Goal: Task Accomplishment & Management: Manage account settings

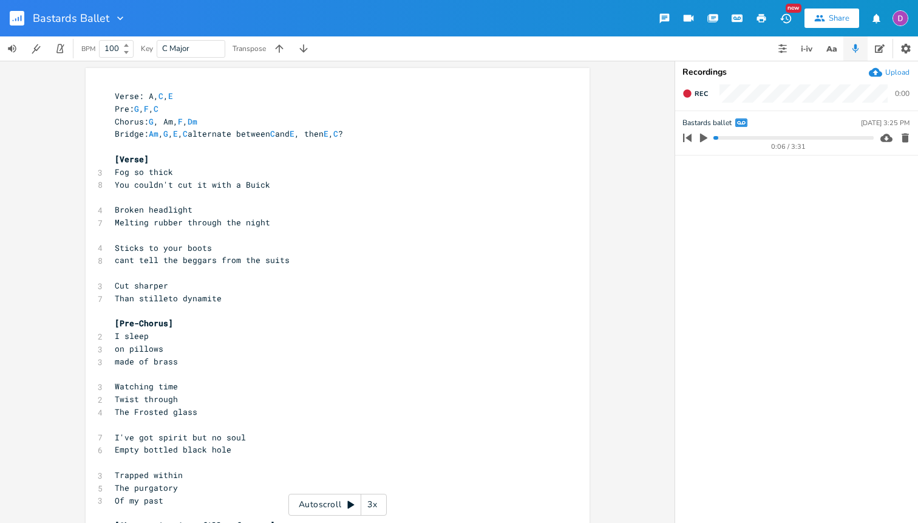
click at [15, 13] on rect "button" at bounding box center [17, 18] width 15 height 15
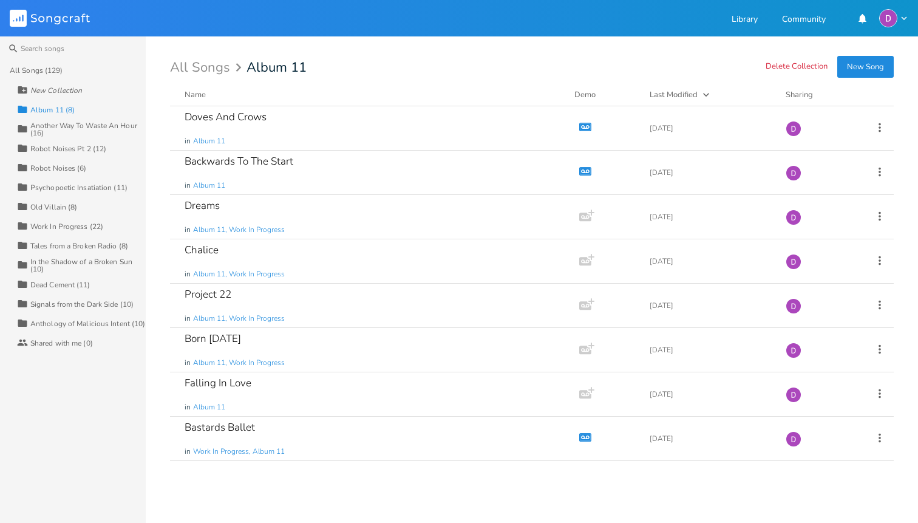
click at [70, 205] on div "Old Villain (8)" at bounding box center [53, 206] width 47 height 7
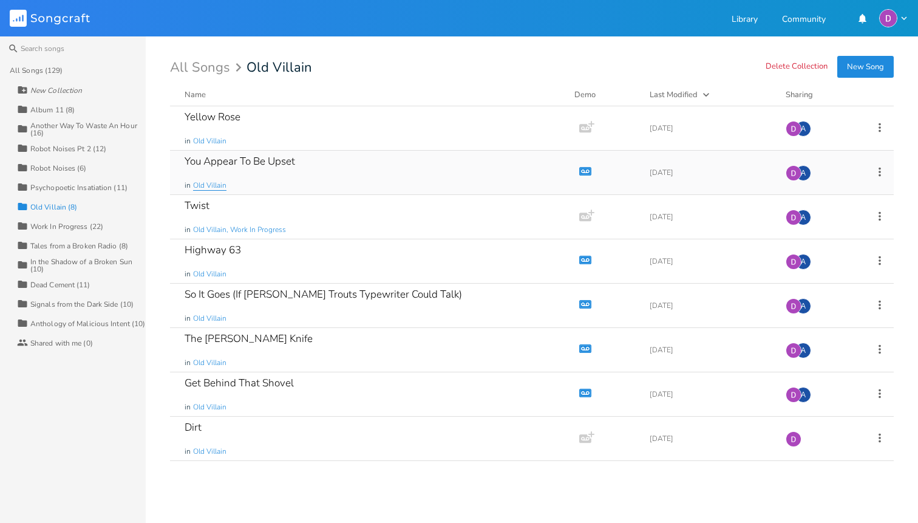
click at [206, 185] on span "Old Villain" at bounding box center [209, 185] width 33 height 10
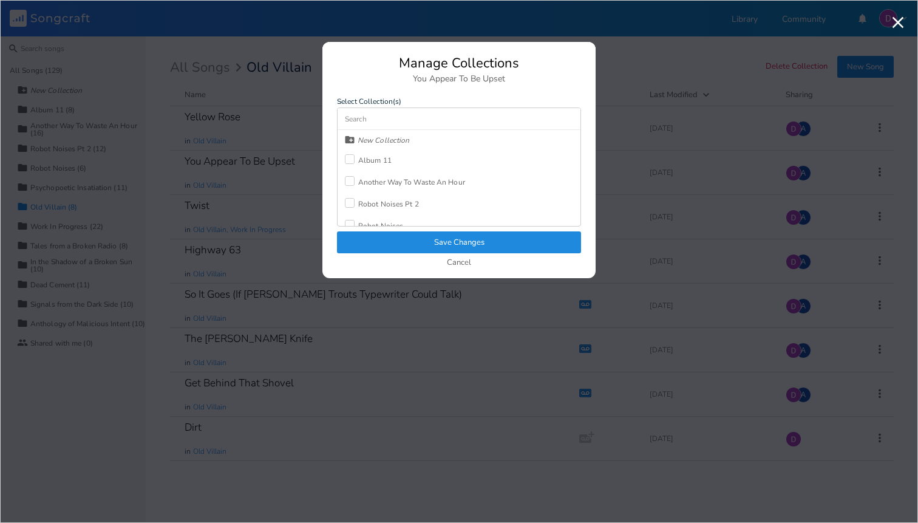
click at [372, 157] on div "Album 11" at bounding box center [374, 160] width 33 height 7
click at [476, 238] on button "Save Changes" at bounding box center [459, 242] width 244 height 22
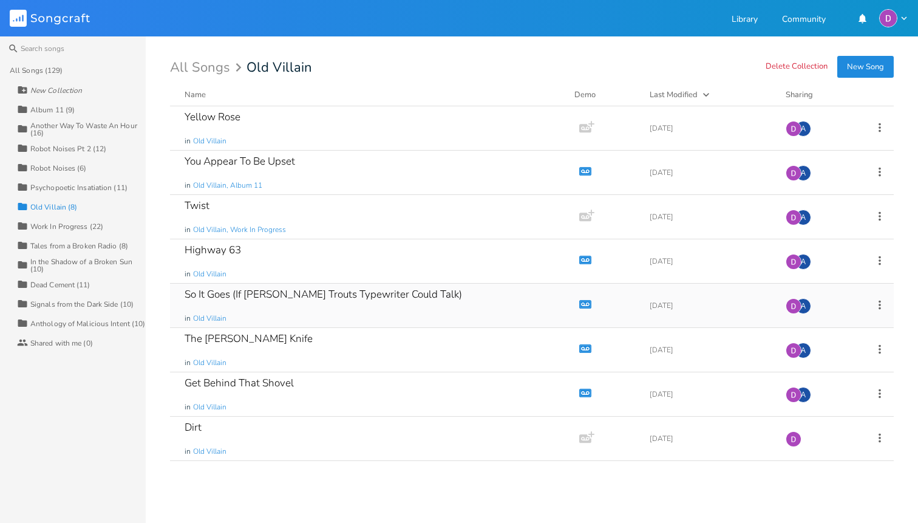
click at [449, 316] on div "So It Goes (If [PERSON_NAME] Trouts Typewriter Could Talk) in [GEOGRAPHIC_DATA]" at bounding box center [372, 306] width 375 height 44
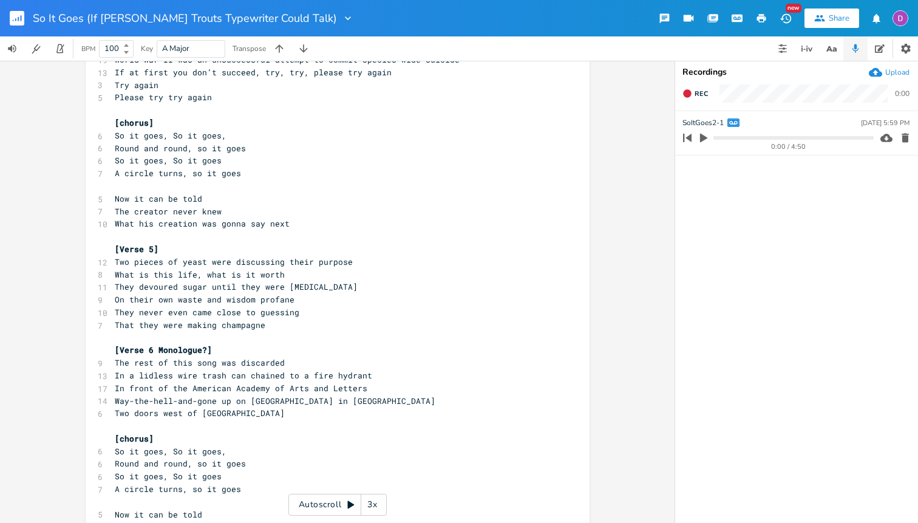
scroll to position [955, 0]
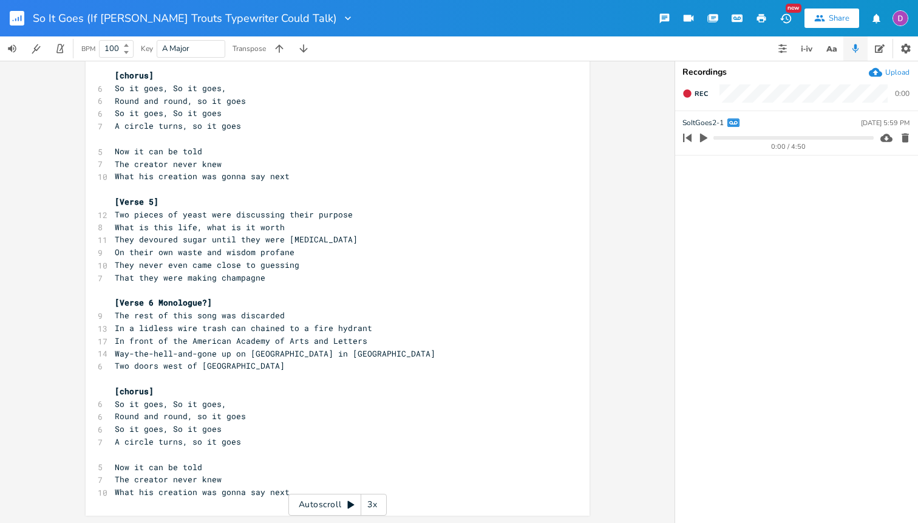
click at [20, 22] on rect "button" at bounding box center [17, 18] width 15 height 15
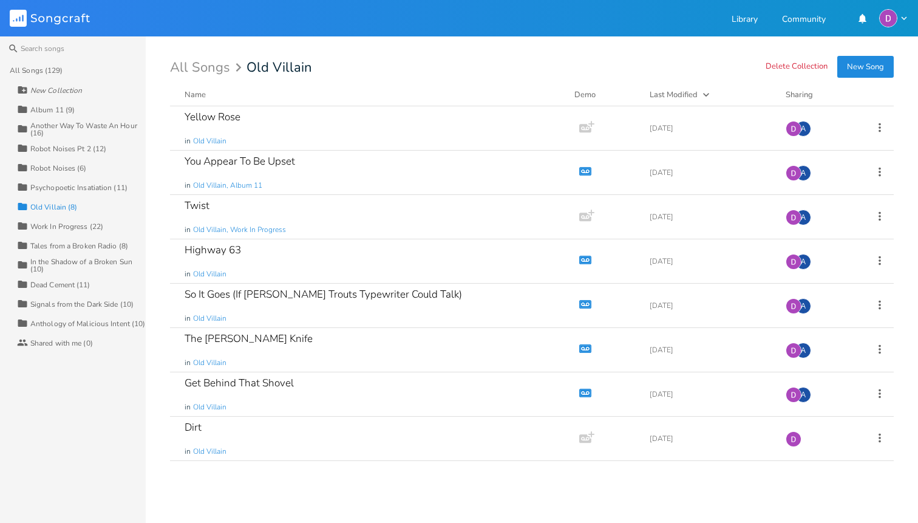
click at [60, 106] on div "Album 11 (9)" at bounding box center [52, 109] width 44 height 7
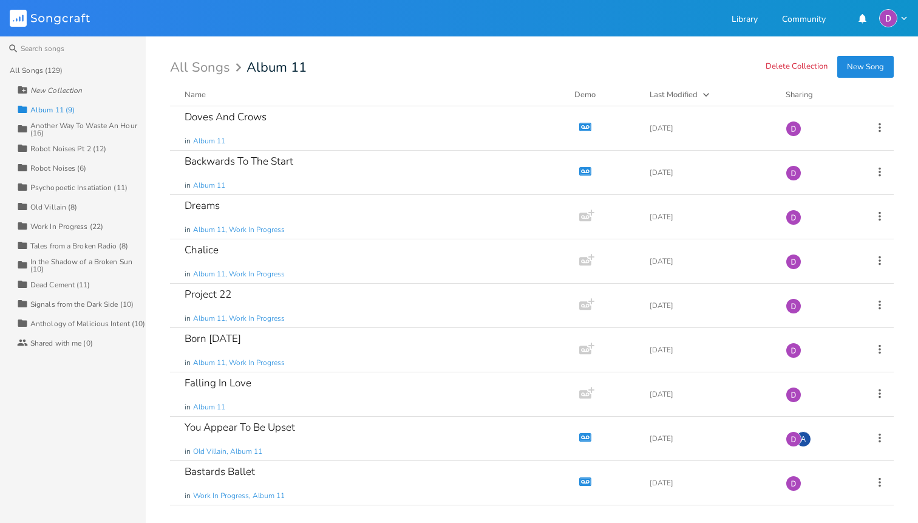
click at [65, 226] on div "Work In Progress (22)" at bounding box center [66, 226] width 73 height 7
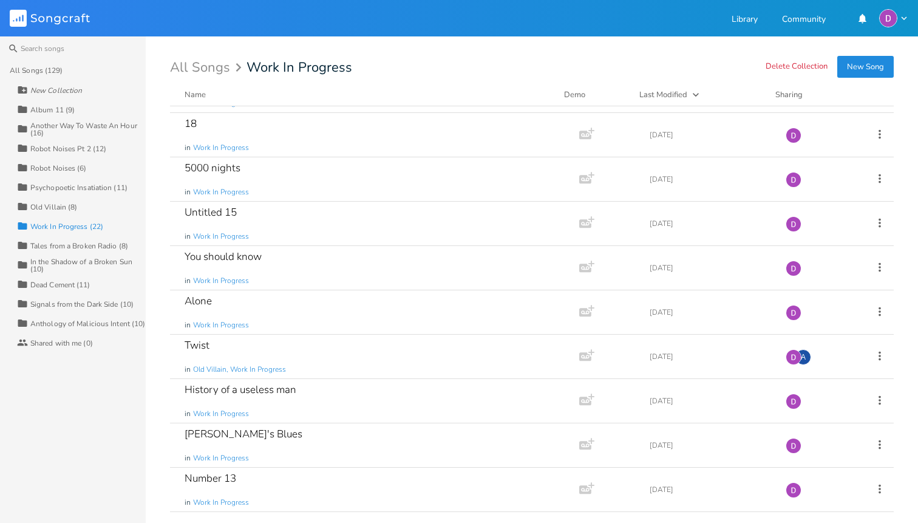
scroll to position [413, 0]
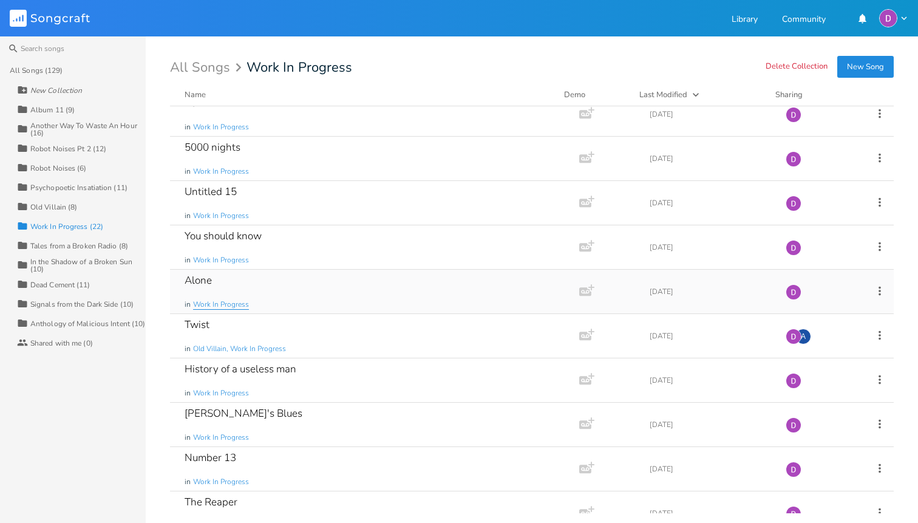
click at [242, 302] on span "Work In Progress" at bounding box center [221, 304] width 56 height 10
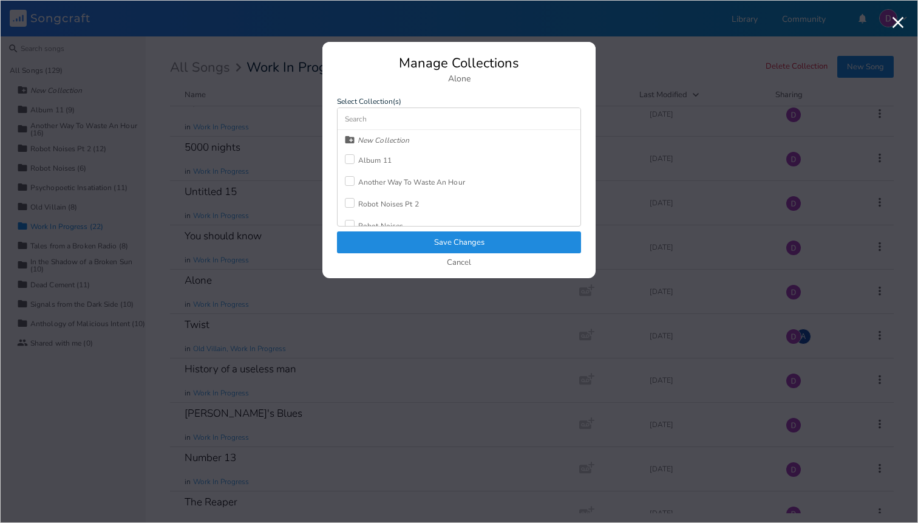
click at [374, 157] on div "Album 11" at bounding box center [374, 160] width 33 height 7
click at [462, 241] on button "Save Changes" at bounding box center [459, 242] width 244 height 22
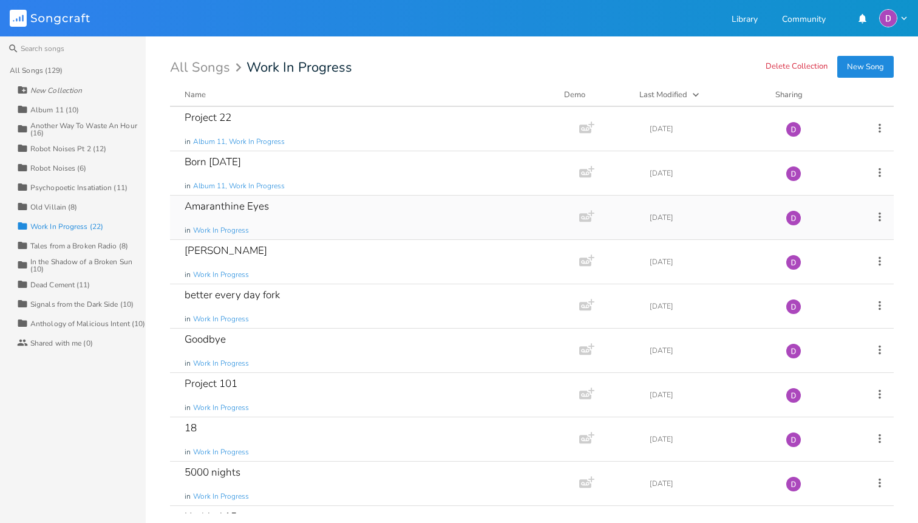
scroll to position [92, 0]
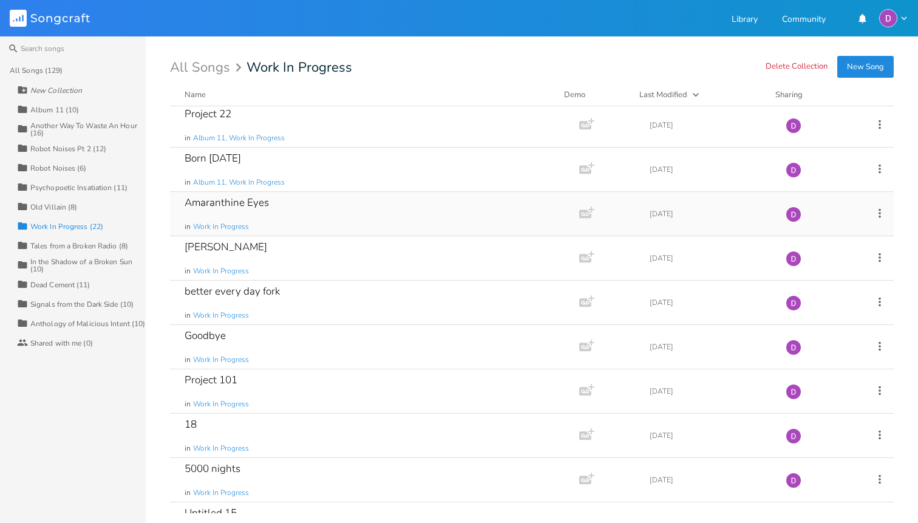
click at [267, 219] on div "Amaranthine Eyes in Work In Progress" at bounding box center [372, 214] width 375 height 44
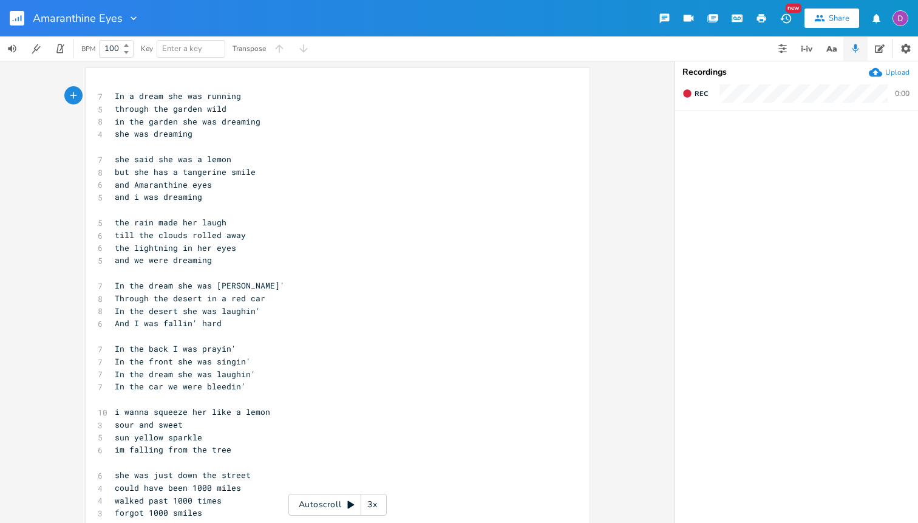
click at [22, 15] on rect "button" at bounding box center [17, 18] width 15 height 15
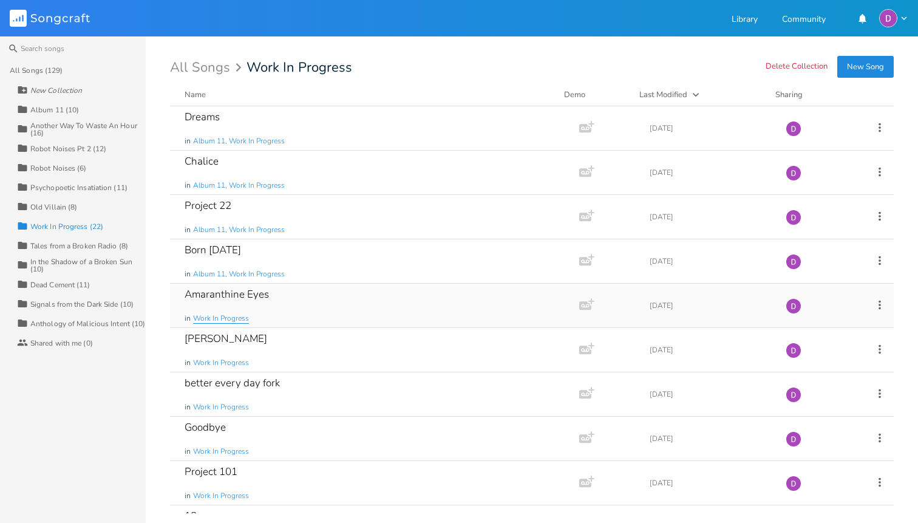
click at [234, 316] on span "Work In Progress" at bounding box center [221, 318] width 56 height 10
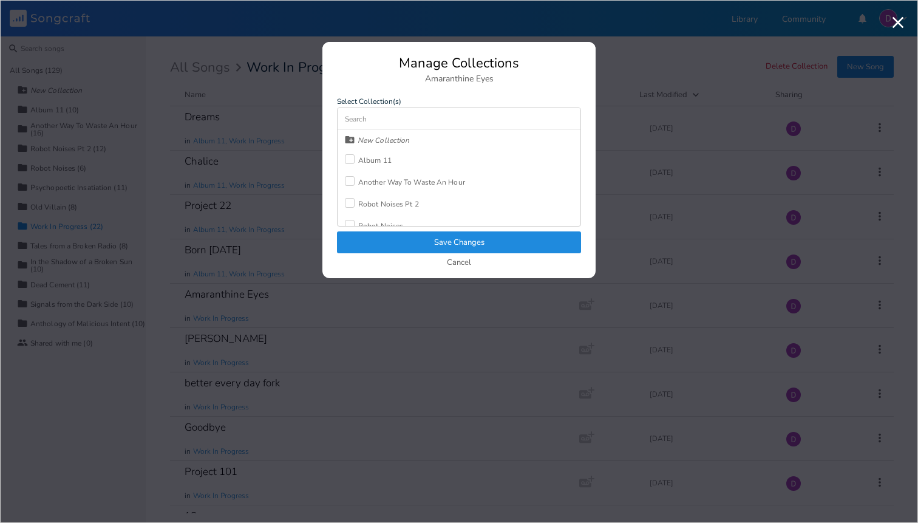
click at [381, 158] on div "Album 11" at bounding box center [374, 160] width 33 height 7
click at [425, 247] on button "Save Changes" at bounding box center [459, 242] width 244 height 22
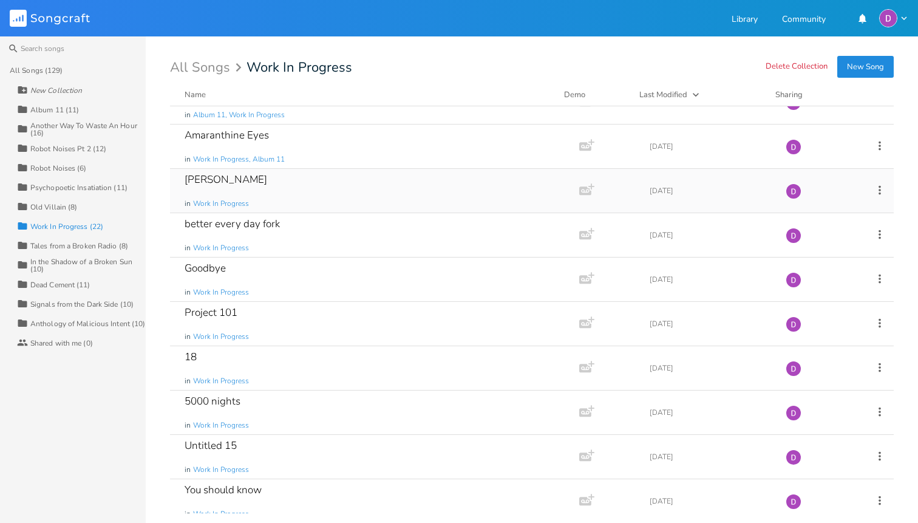
scroll to position [168, 0]
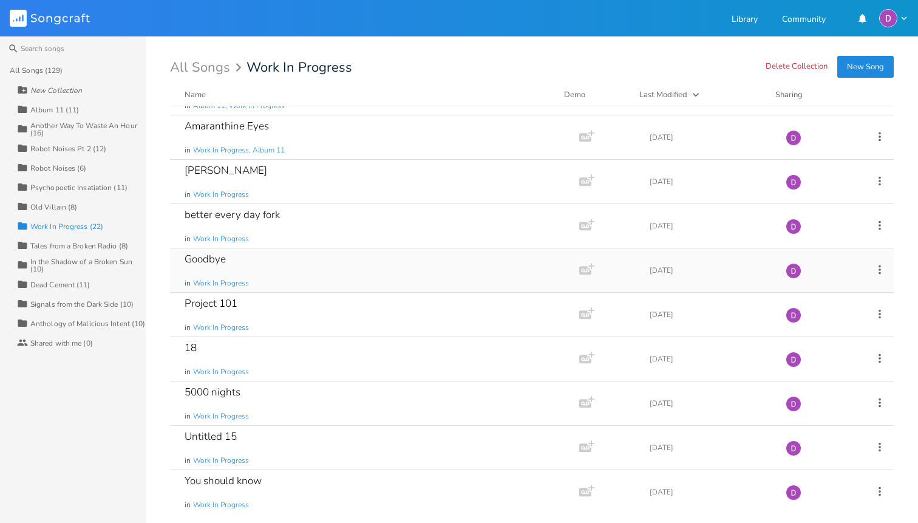
click at [217, 259] on div "Goodbye" at bounding box center [205, 259] width 41 height 10
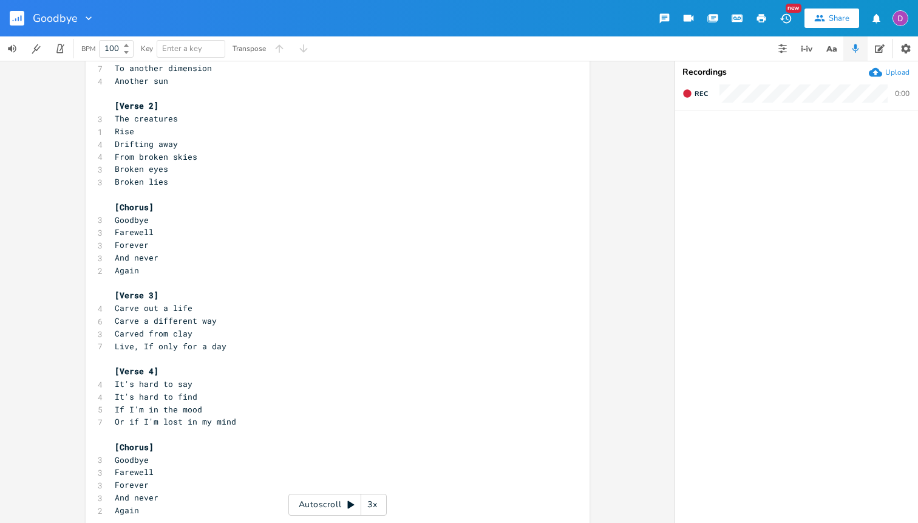
scroll to position [109, 0]
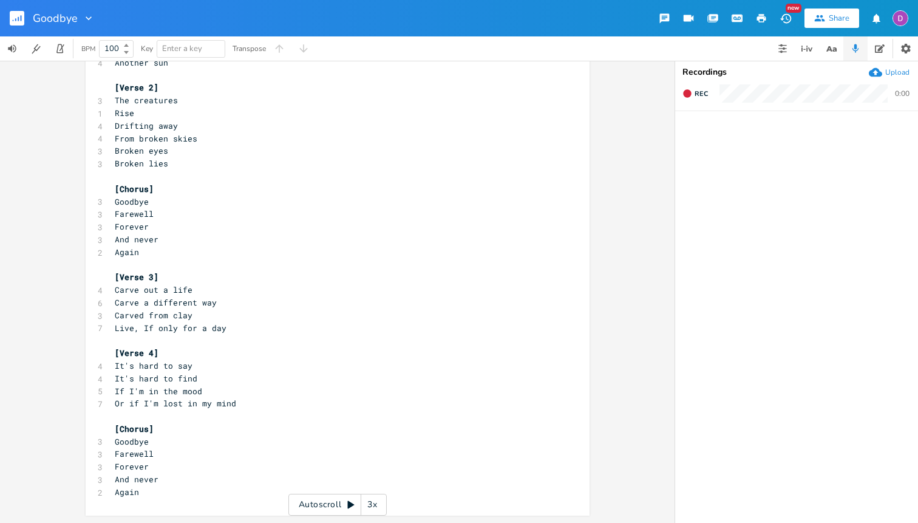
click at [15, 16] on rect "button" at bounding box center [17, 18] width 15 height 15
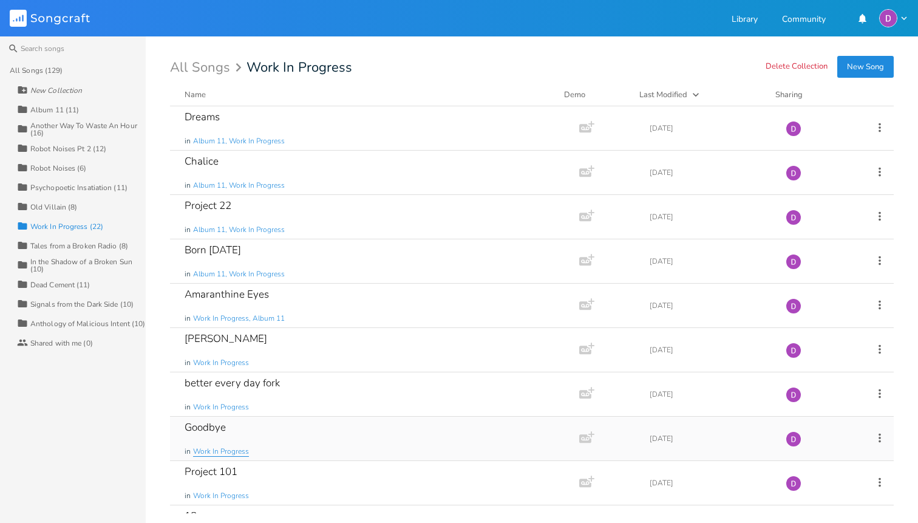
click at [234, 448] on span "Work In Progress" at bounding box center [221, 451] width 56 height 10
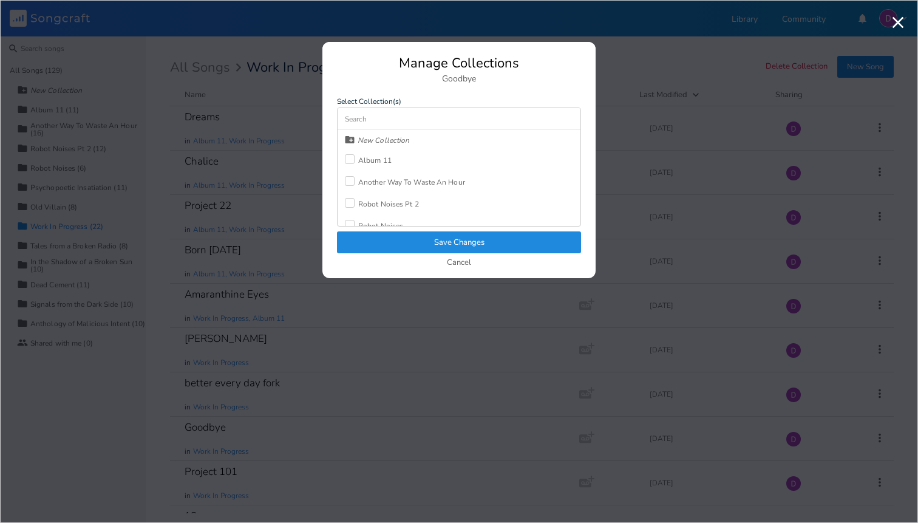
click at [370, 161] on div "Album 11" at bounding box center [374, 160] width 33 height 7
click at [386, 236] on button "Save Changes" at bounding box center [459, 242] width 244 height 22
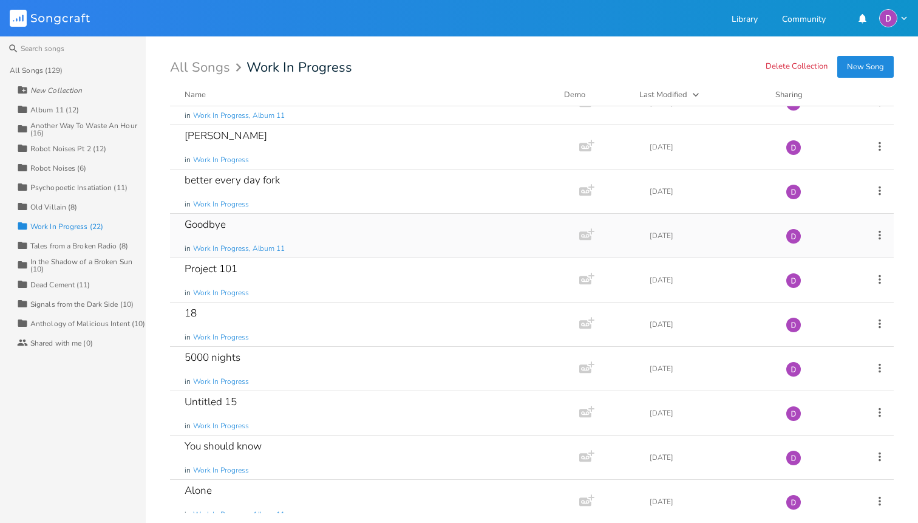
scroll to position [219, 0]
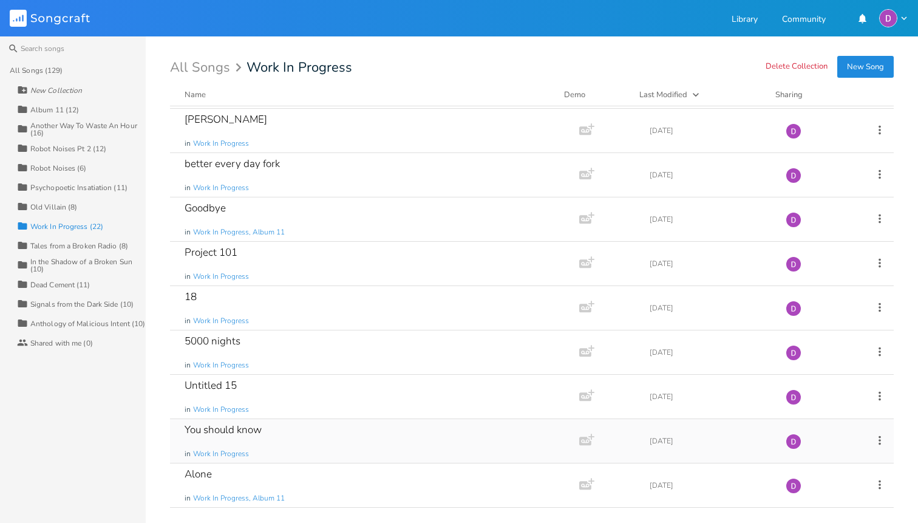
click at [323, 431] on div "You should know in Work In Progress" at bounding box center [372, 441] width 375 height 44
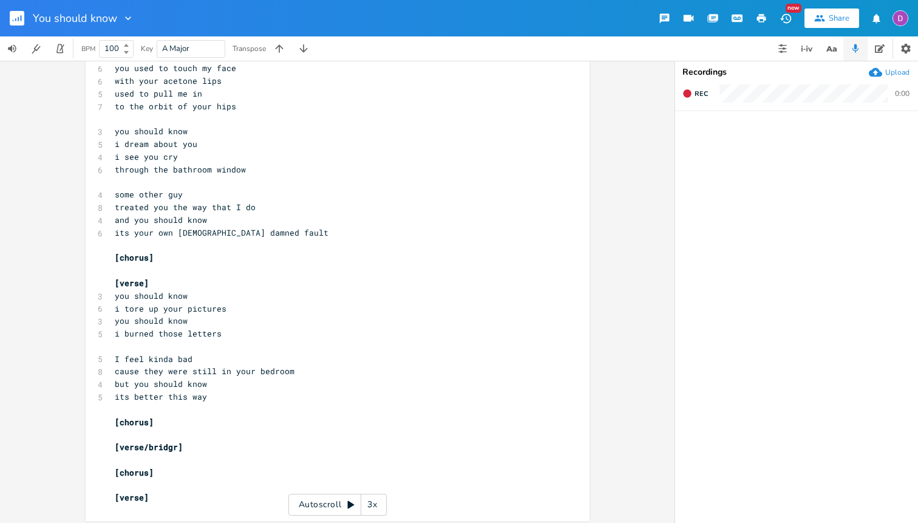
scroll to position [197, 0]
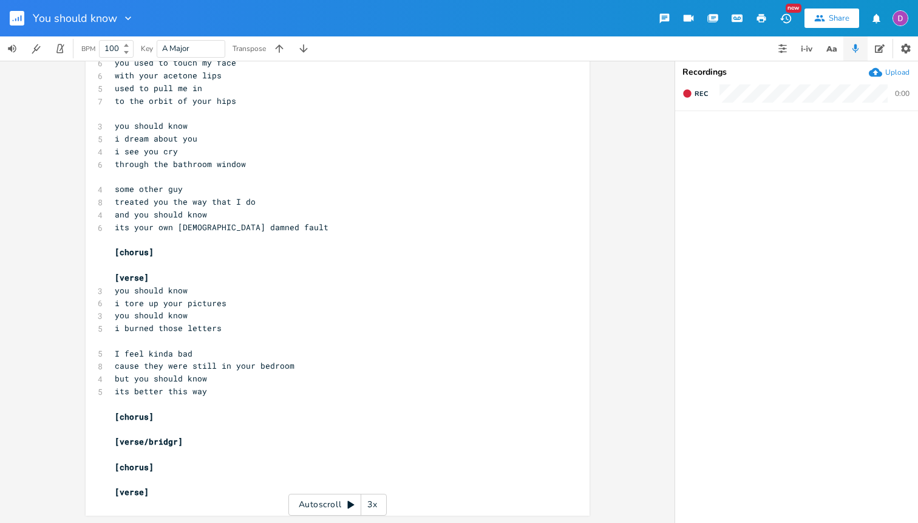
click at [17, 9] on button "button" at bounding box center [22, 18] width 24 height 29
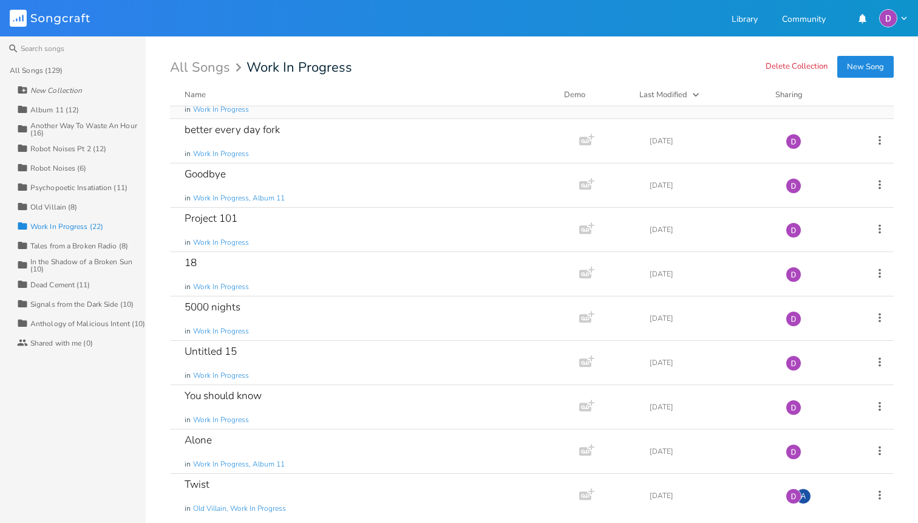
scroll to position [255, 0]
click at [234, 414] on span "Work In Progress" at bounding box center [221, 418] width 56 height 10
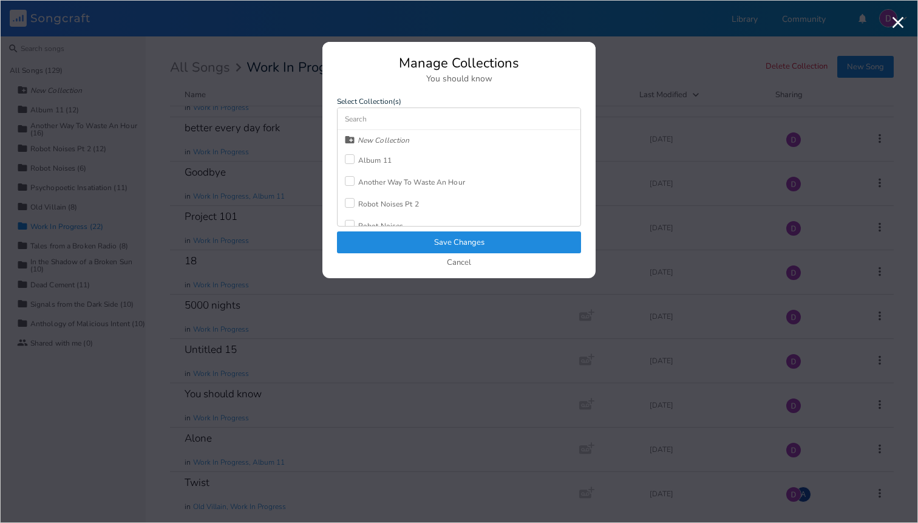
click at [370, 166] on div "Album 11" at bounding box center [368, 160] width 47 height 22
click at [405, 240] on button "Save Changes" at bounding box center [459, 242] width 244 height 22
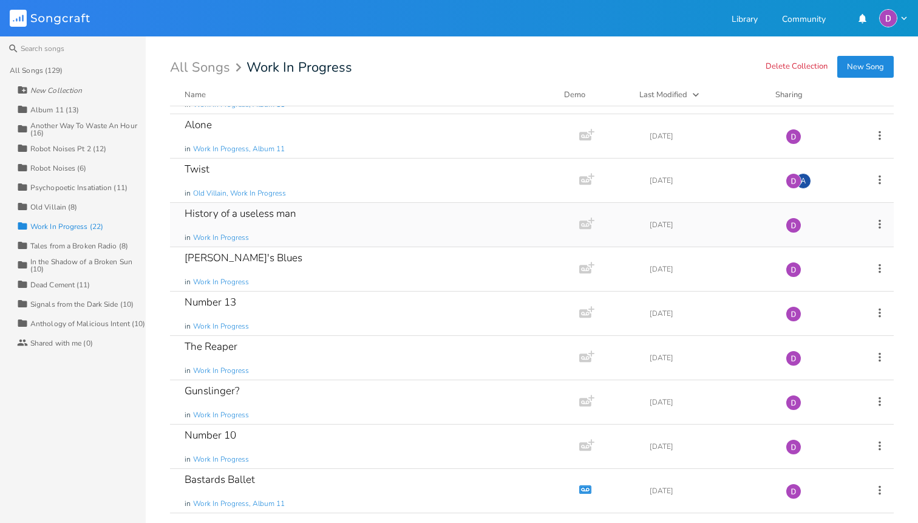
scroll to position [0, 0]
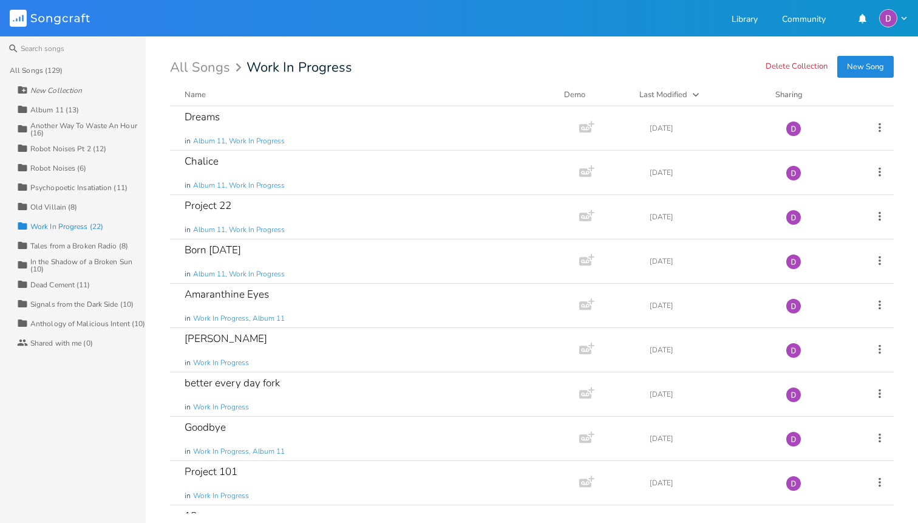
click at [53, 109] on div "Album 11 (13)" at bounding box center [54, 109] width 49 height 7
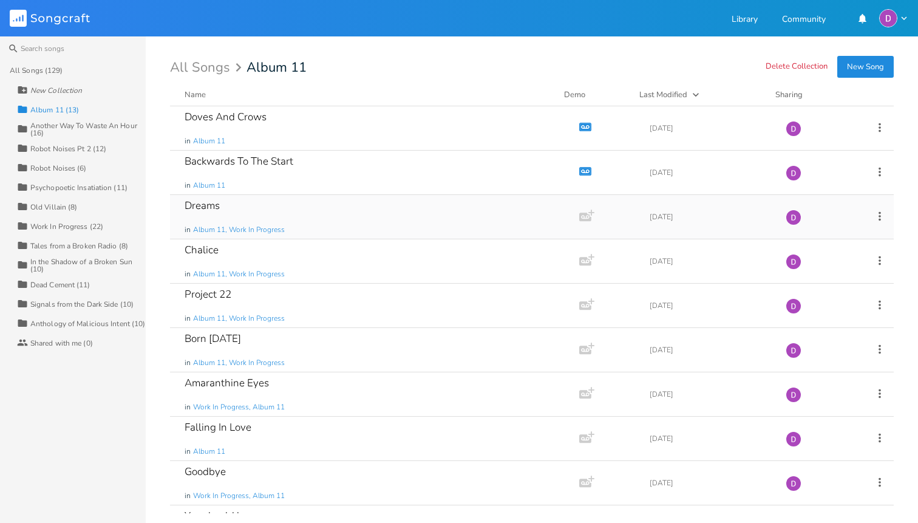
click at [340, 222] on div "Dreams in Album 11, Work In Progress" at bounding box center [372, 217] width 375 height 44
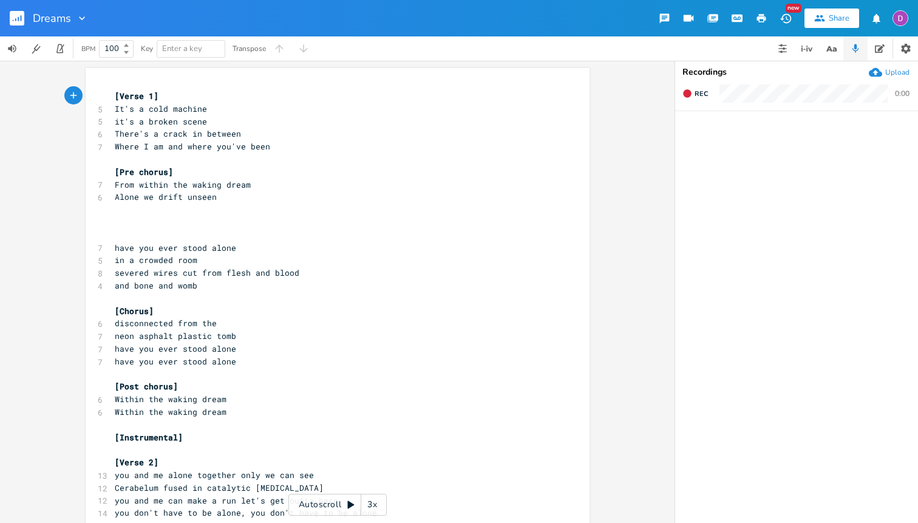
click at [20, 19] on rect "button" at bounding box center [17, 18] width 15 height 15
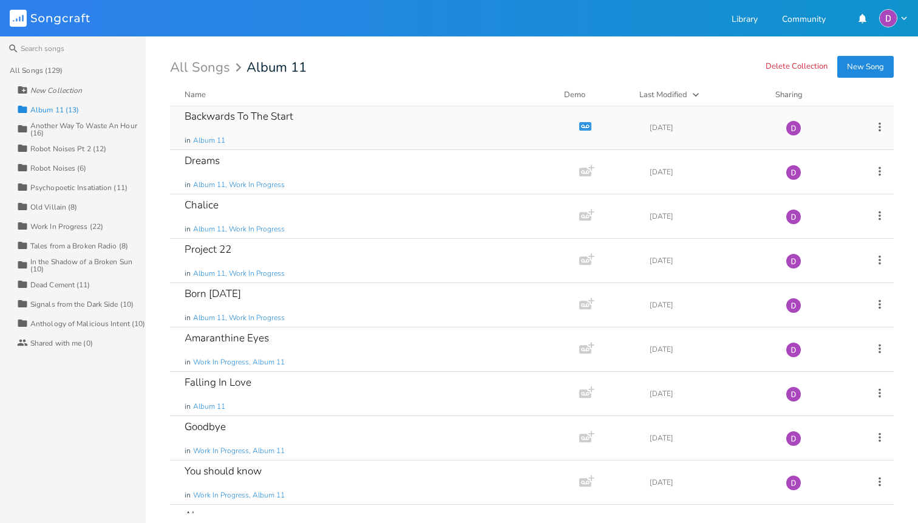
scroll to position [33, 0]
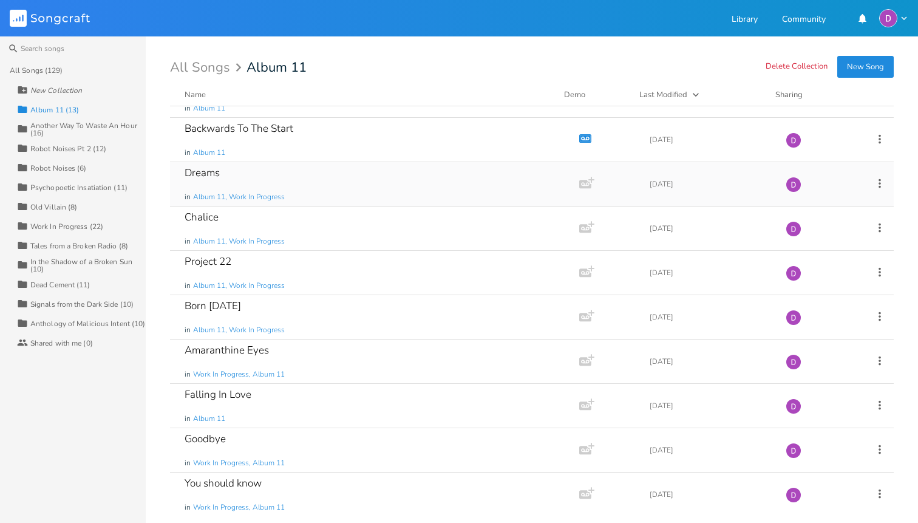
click at [362, 186] on div "Dreams in Album 11, Work In Progress" at bounding box center [372, 184] width 375 height 44
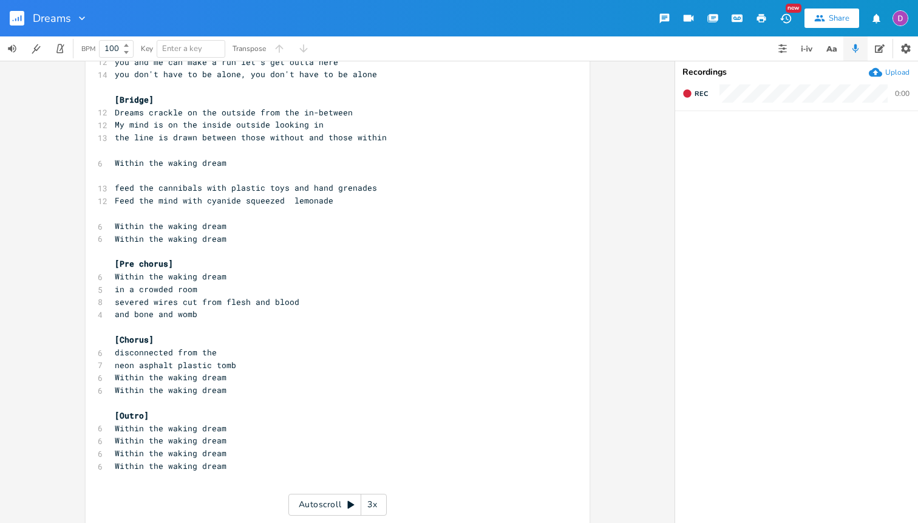
scroll to position [430, 0]
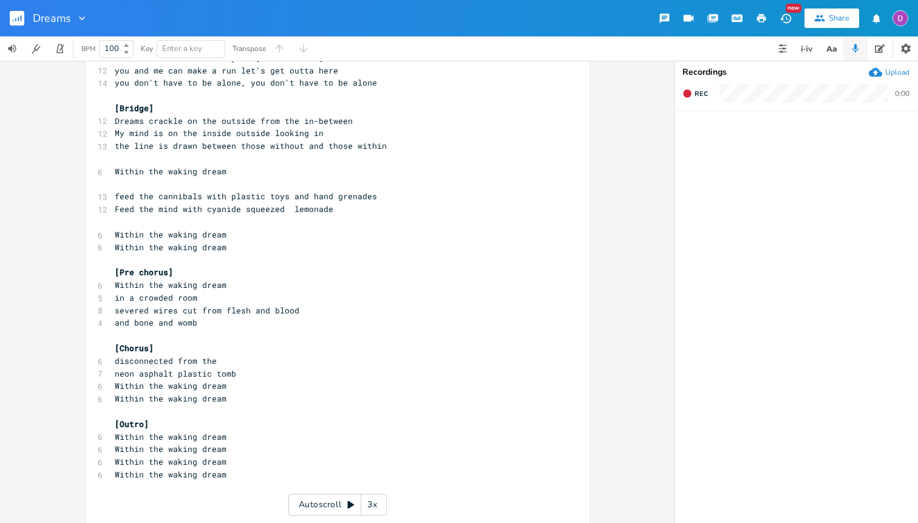
click at [17, 16] on rect "button" at bounding box center [17, 18] width 15 height 15
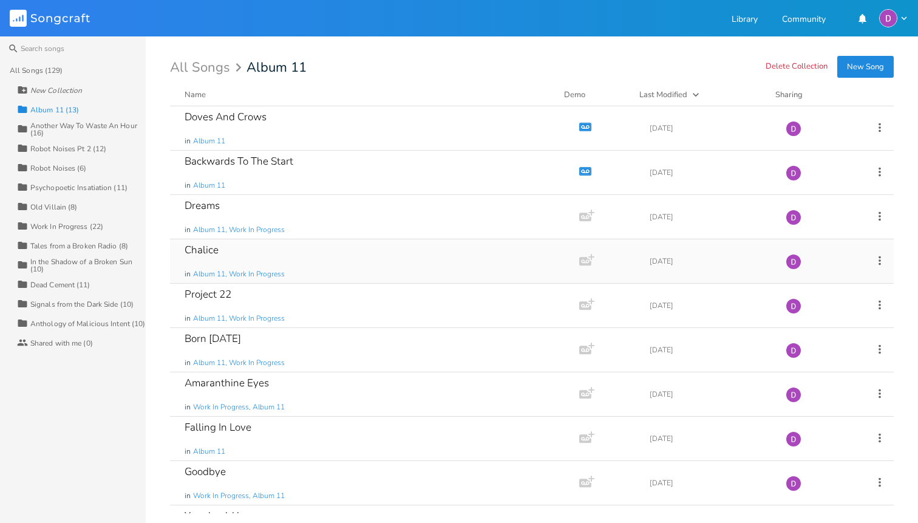
click at [298, 261] on div "Chalice in Album 11, Work In Progress" at bounding box center [372, 261] width 375 height 44
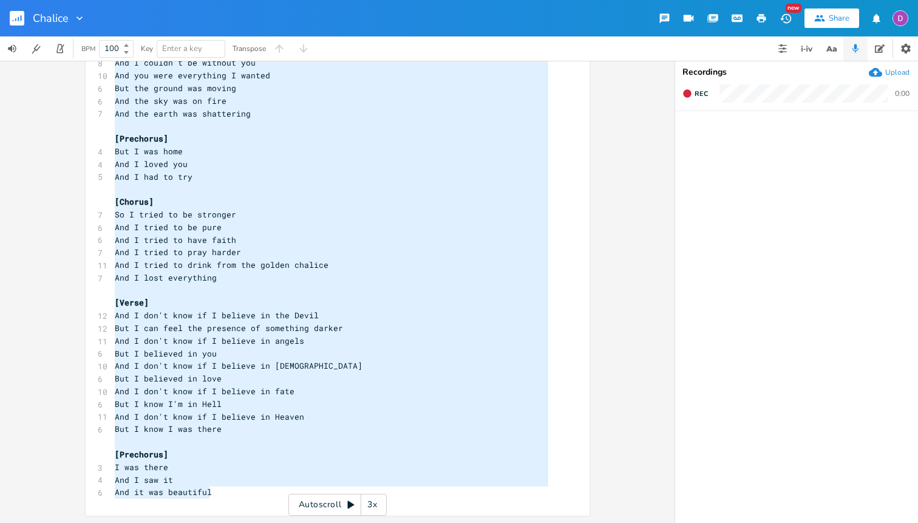
scroll to position [89, 0]
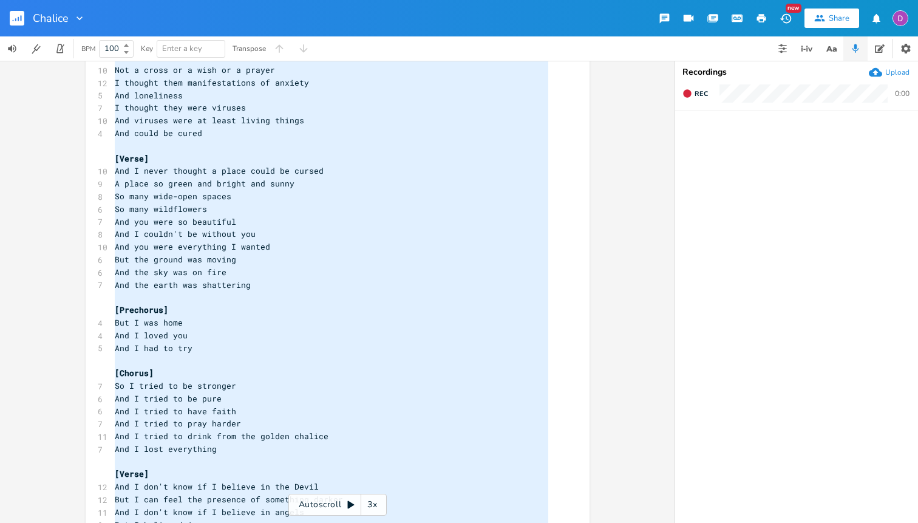
type textarea "[Verse] I never believed in curses But I was cursed Curses of the mind and of t…"
drag, startPoint x: 217, startPoint y: 489, endPoint x: 63, endPoint y: -73, distance: 583.0
click at [63, 0] on html "Chalice New Share BPM 100 Key Enter a key Transpose x [Verse] 7 I never believe…" at bounding box center [459, 261] width 918 height 523
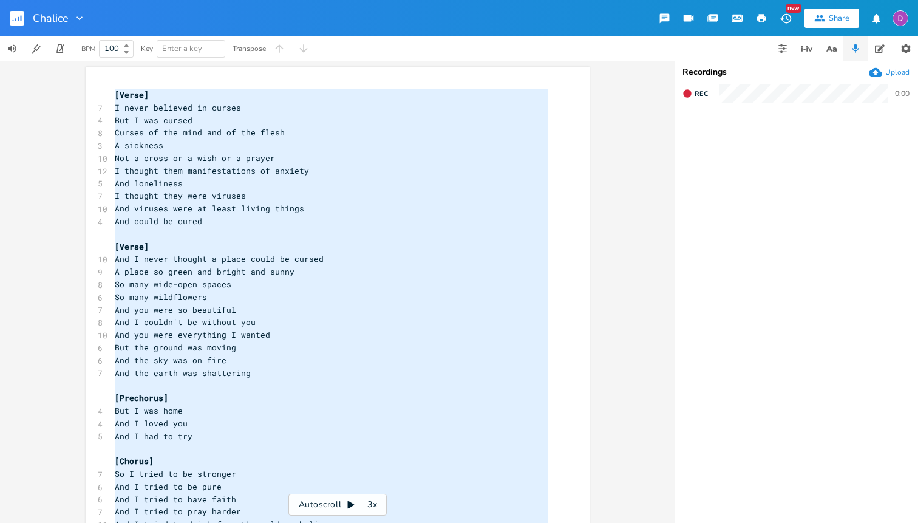
click at [500, 193] on pre "I thought they were viruses" at bounding box center [331, 195] width 438 height 13
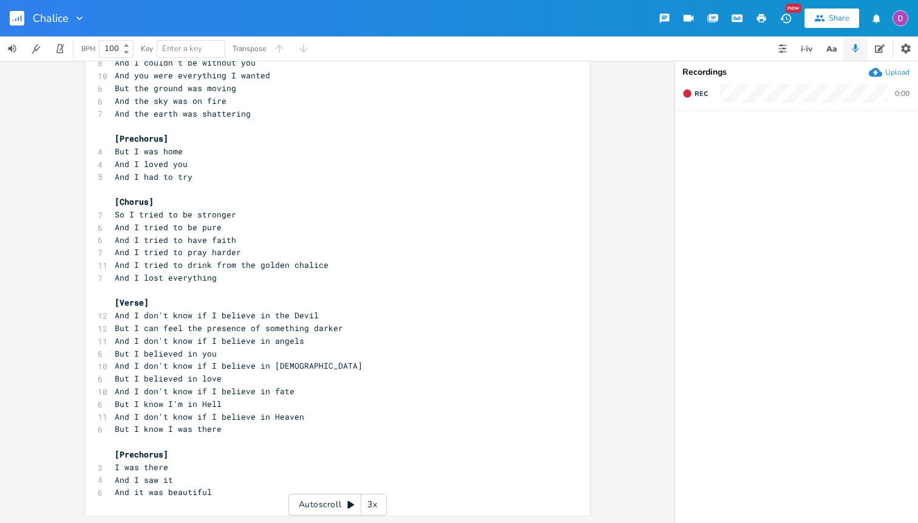
scroll to position [0, 0]
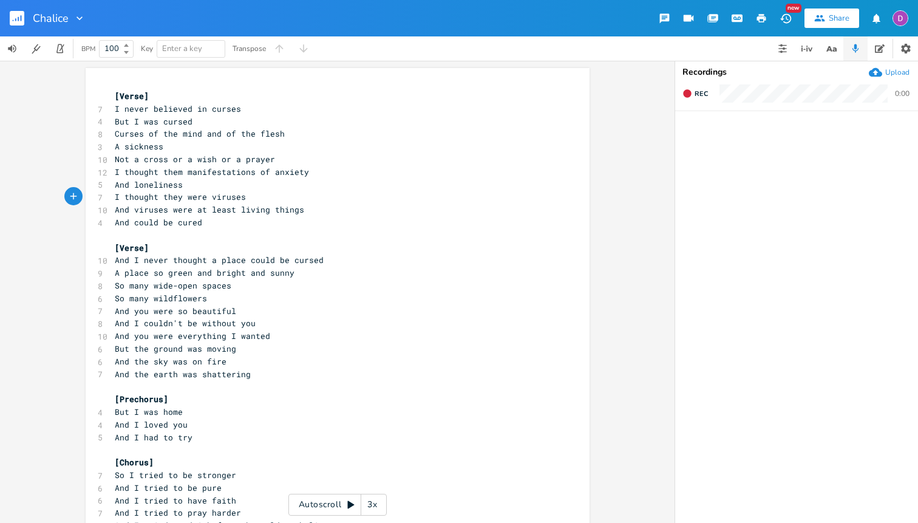
click at [15, 13] on rect "button" at bounding box center [17, 18] width 15 height 15
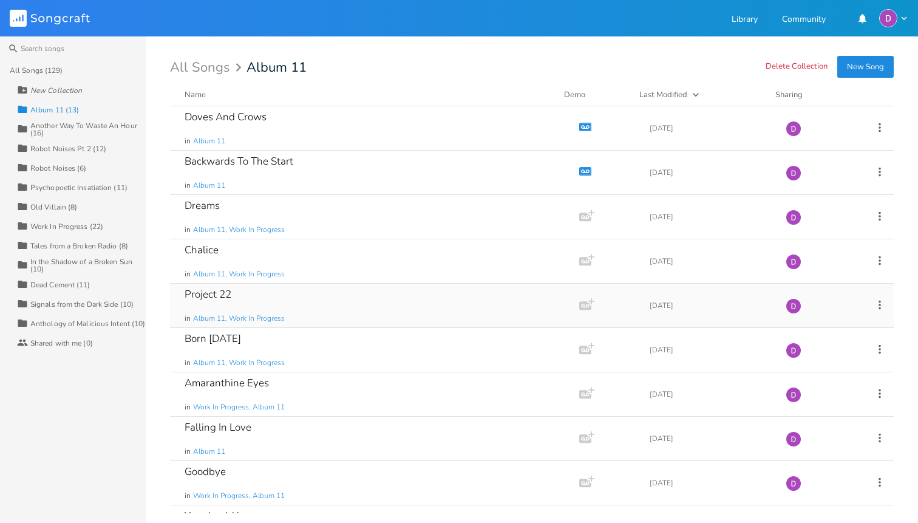
click at [315, 301] on div "Project 22 in Album 11, Work In Progress" at bounding box center [372, 306] width 375 height 44
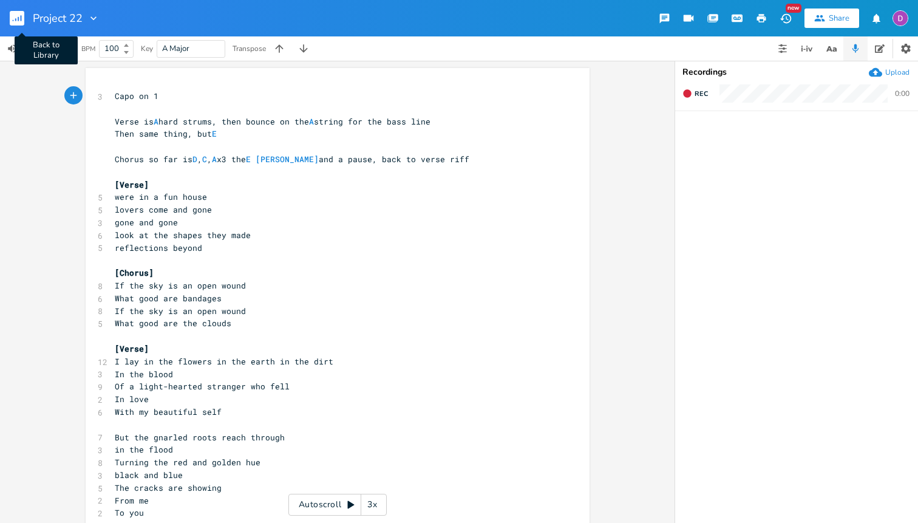
click at [18, 18] on icon "button" at bounding box center [18, 19] width 1 height 4
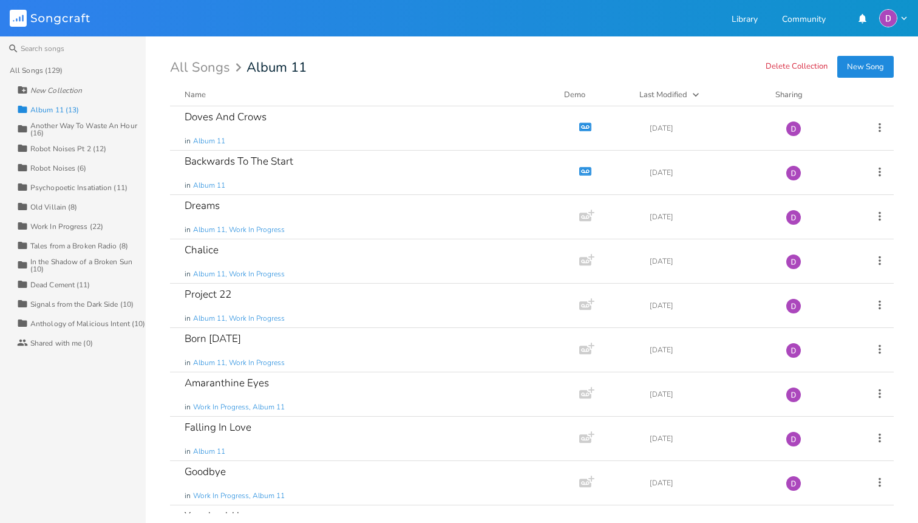
click at [53, 108] on div "Album 11 (13)" at bounding box center [54, 109] width 49 height 7
click at [54, 112] on div "Album 11 (13)" at bounding box center [54, 109] width 49 height 7
type input "Inveniendo Furorem in Vasto Americano"
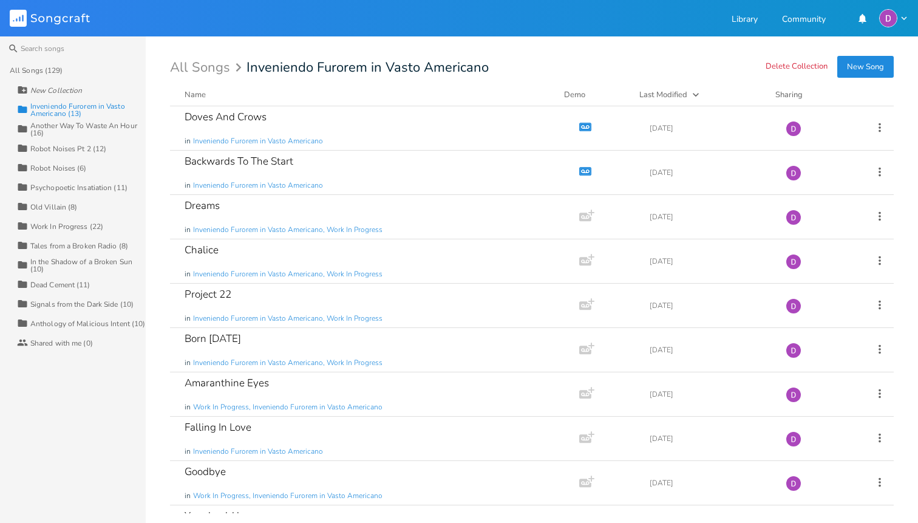
click at [527, 66] on div "All Songs Inveniendo Furorem in Vasto Americano" at bounding box center [532, 67] width 724 height 13
